Goal: Transaction & Acquisition: Download file/media

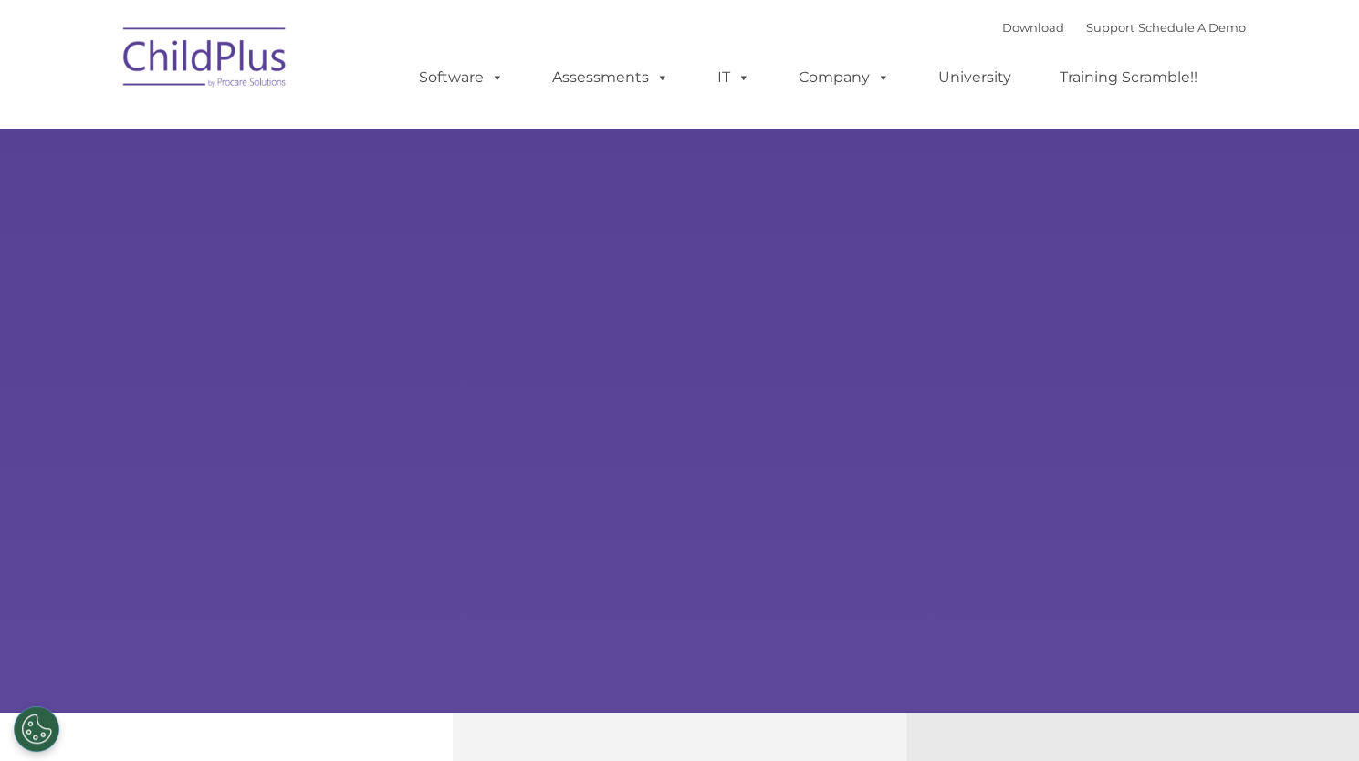
type input ""
select select "MEDIUM"
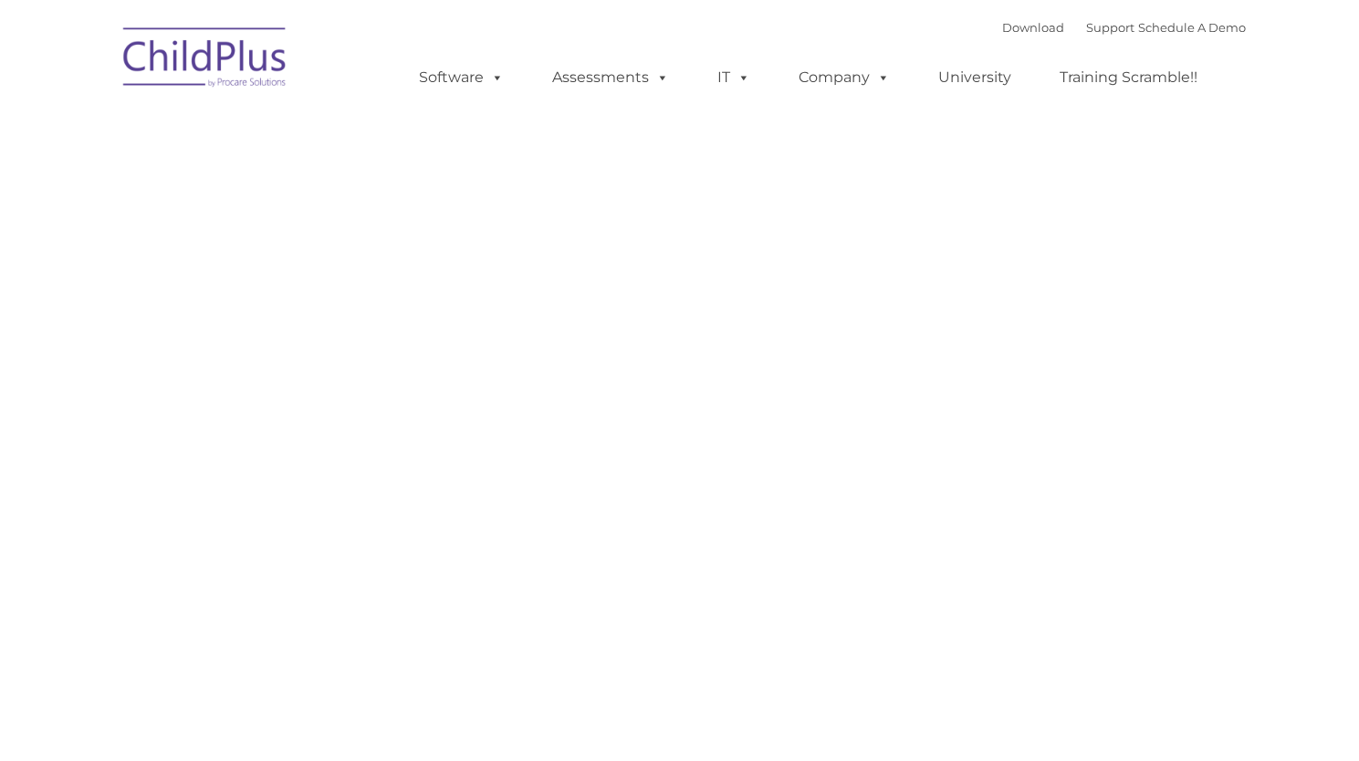
type input ""
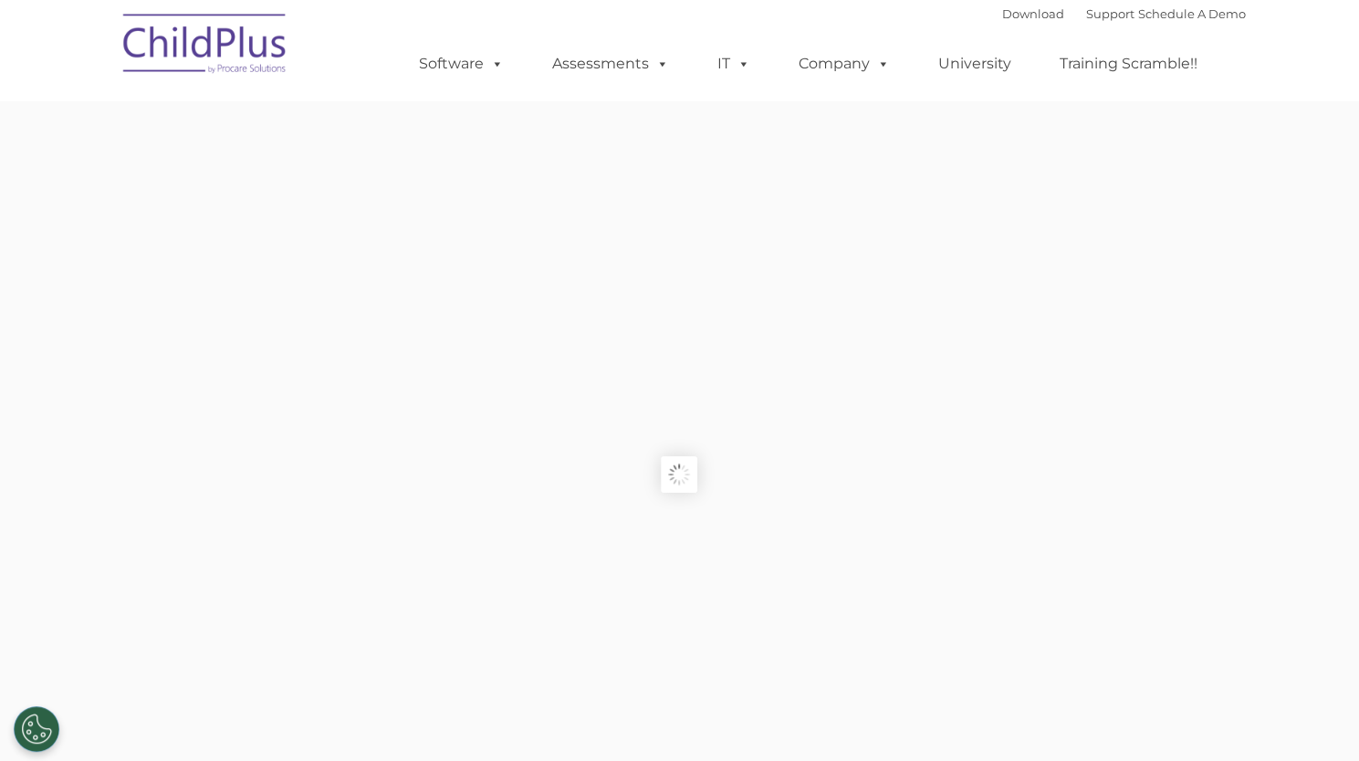
type input ""
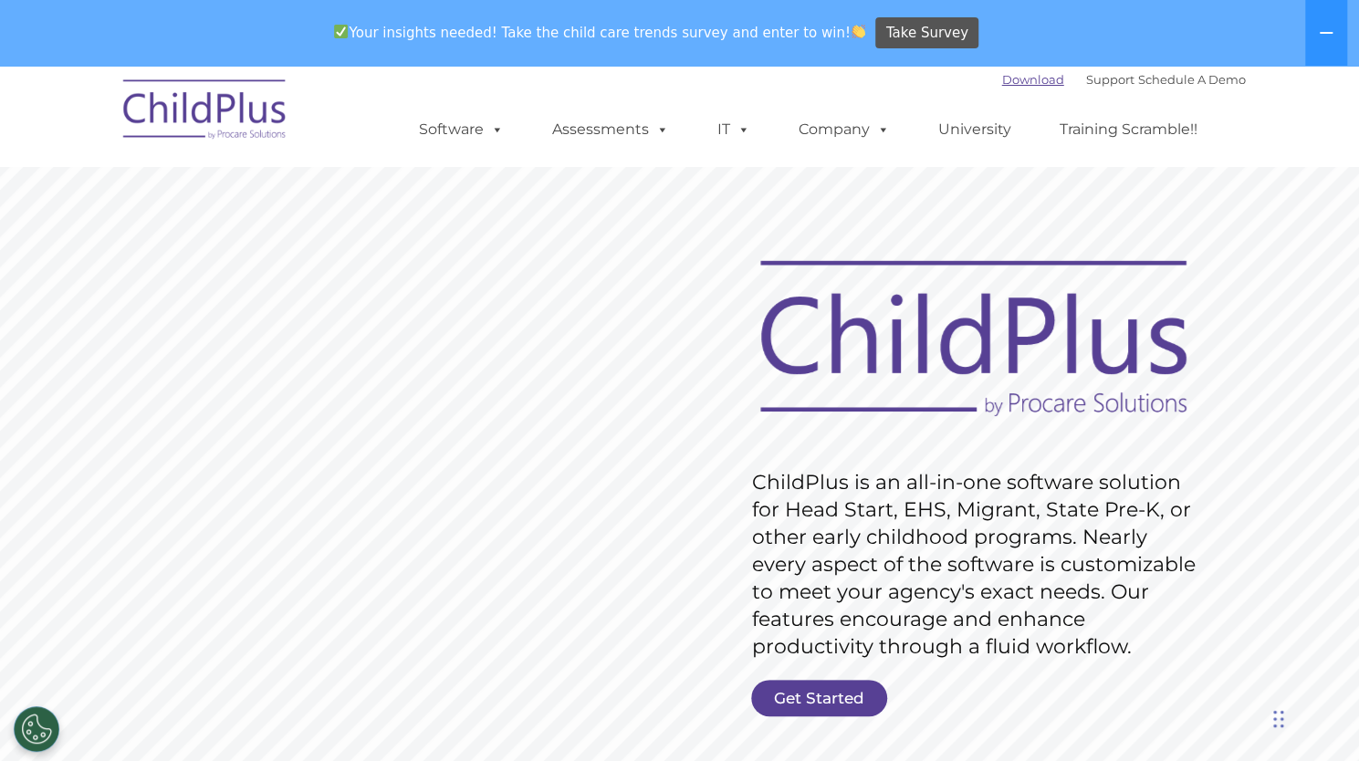
click at [1002, 81] on link "Download" at bounding box center [1033, 79] width 62 height 15
